Goal: Find specific page/section: Find specific page/section

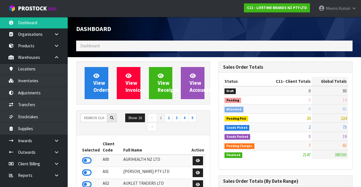
scroll to position [479, 142]
click at [95, 119] on input "text" at bounding box center [94, 118] width 27 height 9
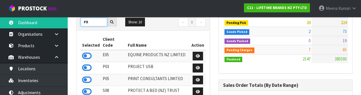
scroll to position [95, 0]
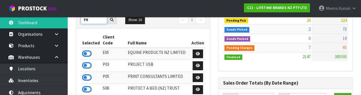
type input "PR"
click at [87, 86] on icon at bounding box center [87, 90] width 10 height 8
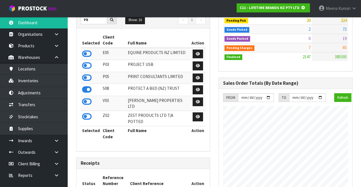
scroll to position [281873, 282081]
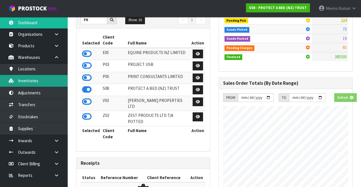
click at [43, 82] on link "Inventories" at bounding box center [34, 81] width 68 height 12
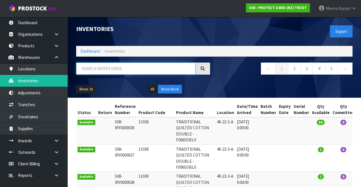
click at [141, 69] on input "text" at bounding box center [135, 69] width 119 height 12
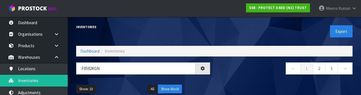
click at [225, 78] on div "← 1 2 3 →" at bounding box center [285, 72] width 143 height 18
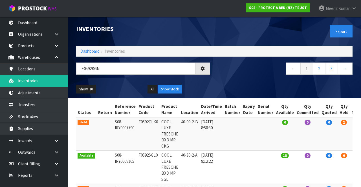
type input "F0592KGN"
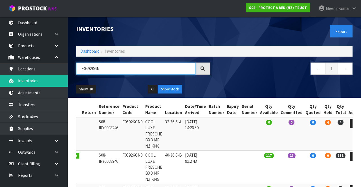
click at [142, 70] on input "F0592KGN" at bounding box center [135, 69] width 119 height 12
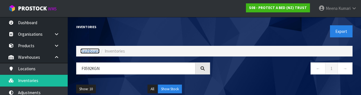
click at [90, 50] on link "Dashboard" at bounding box center [89, 51] width 19 height 5
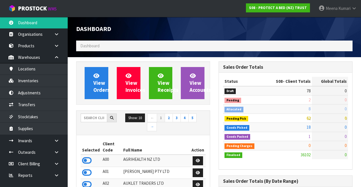
scroll to position [350, 142]
click at [89, 119] on input "text" at bounding box center [94, 118] width 27 height 9
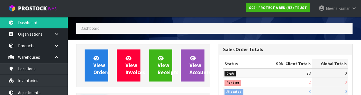
scroll to position [66, 0]
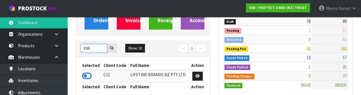
type input "C11"
click at [83, 77] on icon at bounding box center [87, 76] width 10 height 8
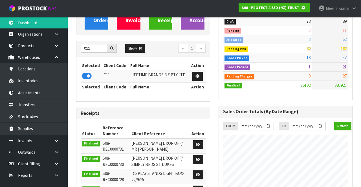
scroll to position [350, 142]
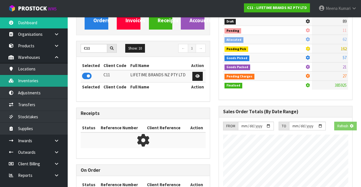
click at [48, 84] on link "Inventories" at bounding box center [34, 81] width 68 height 12
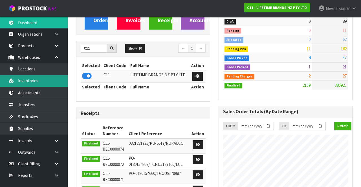
scroll to position [479, 142]
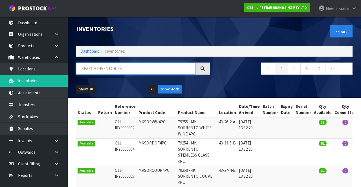
click at [121, 69] on input "text" at bounding box center [135, 69] width 119 height 12
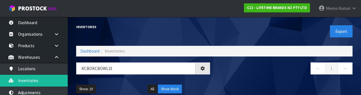
click at [225, 37] on div "Export" at bounding box center [285, 31] width 143 height 29
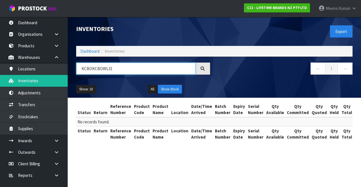
click at [176, 68] on input "KCBOKCBOWL31" at bounding box center [135, 69] width 119 height 12
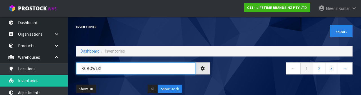
type input "KCBOWL31"
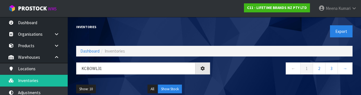
click at [125, 85] on ul "Show: 10 5 10 25 50" at bounding box center [107, 89] width 63 height 9
